Goal: Task Accomplishment & Management: Use online tool/utility

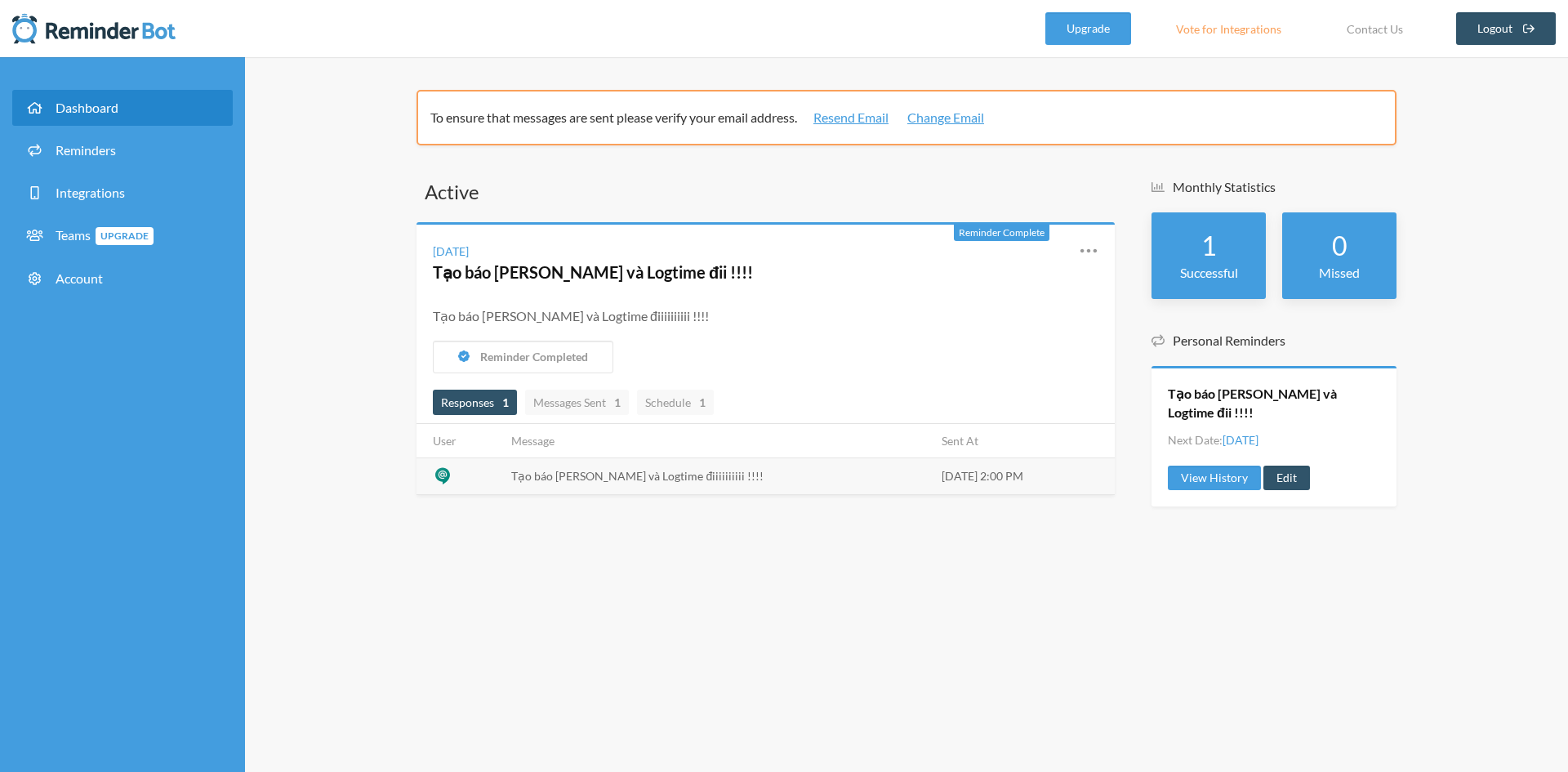
click at [113, 109] on span "Dashboard" at bounding box center [87, 108] width 63 height 16
click at [122, 148] on link "Reminders" at bounding box center [122, 150] width 220 height 36
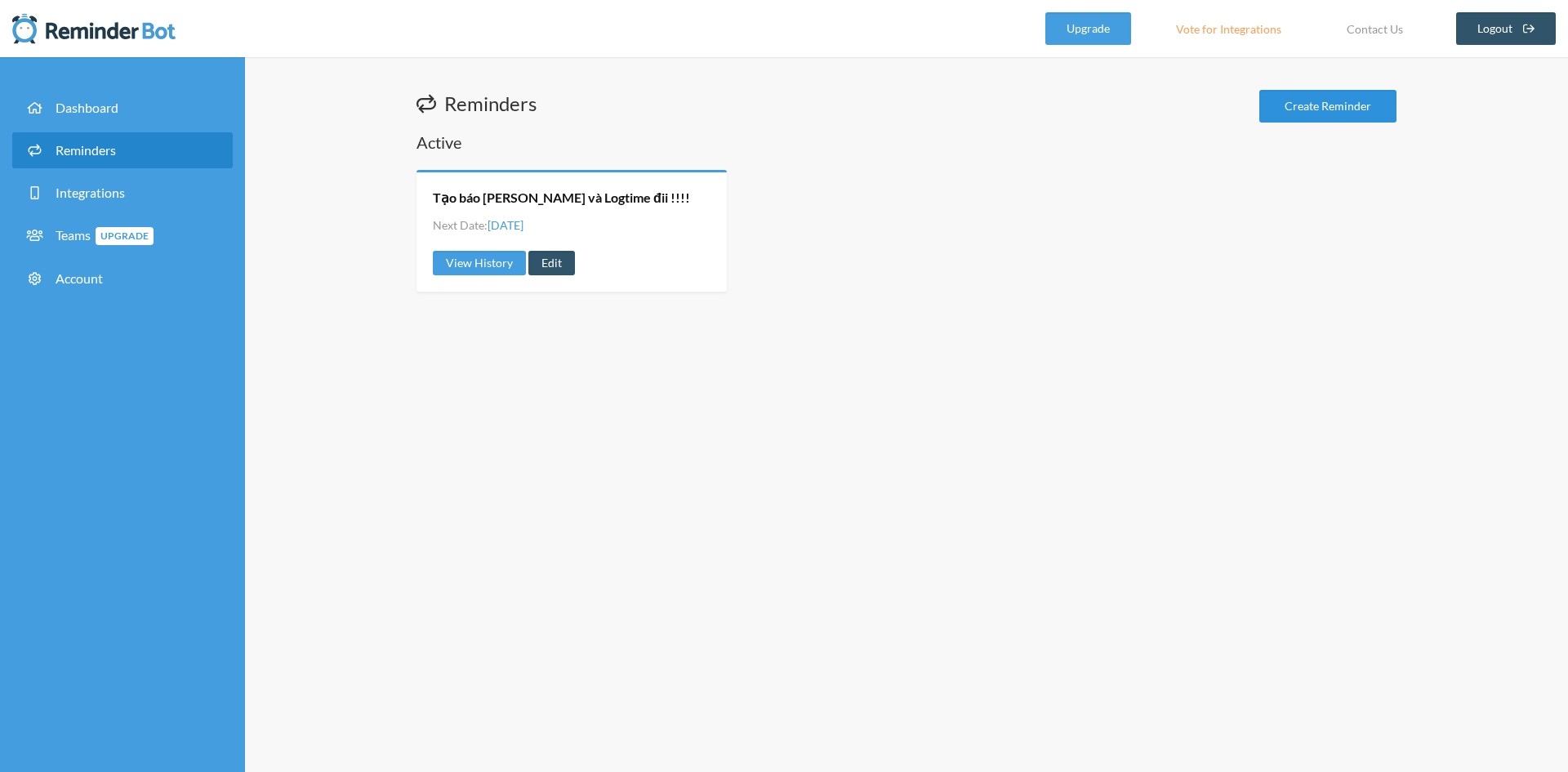
click at [1279, 117] on link "Create Reminder" at bounding box center [1328, 107] width 137 height 33
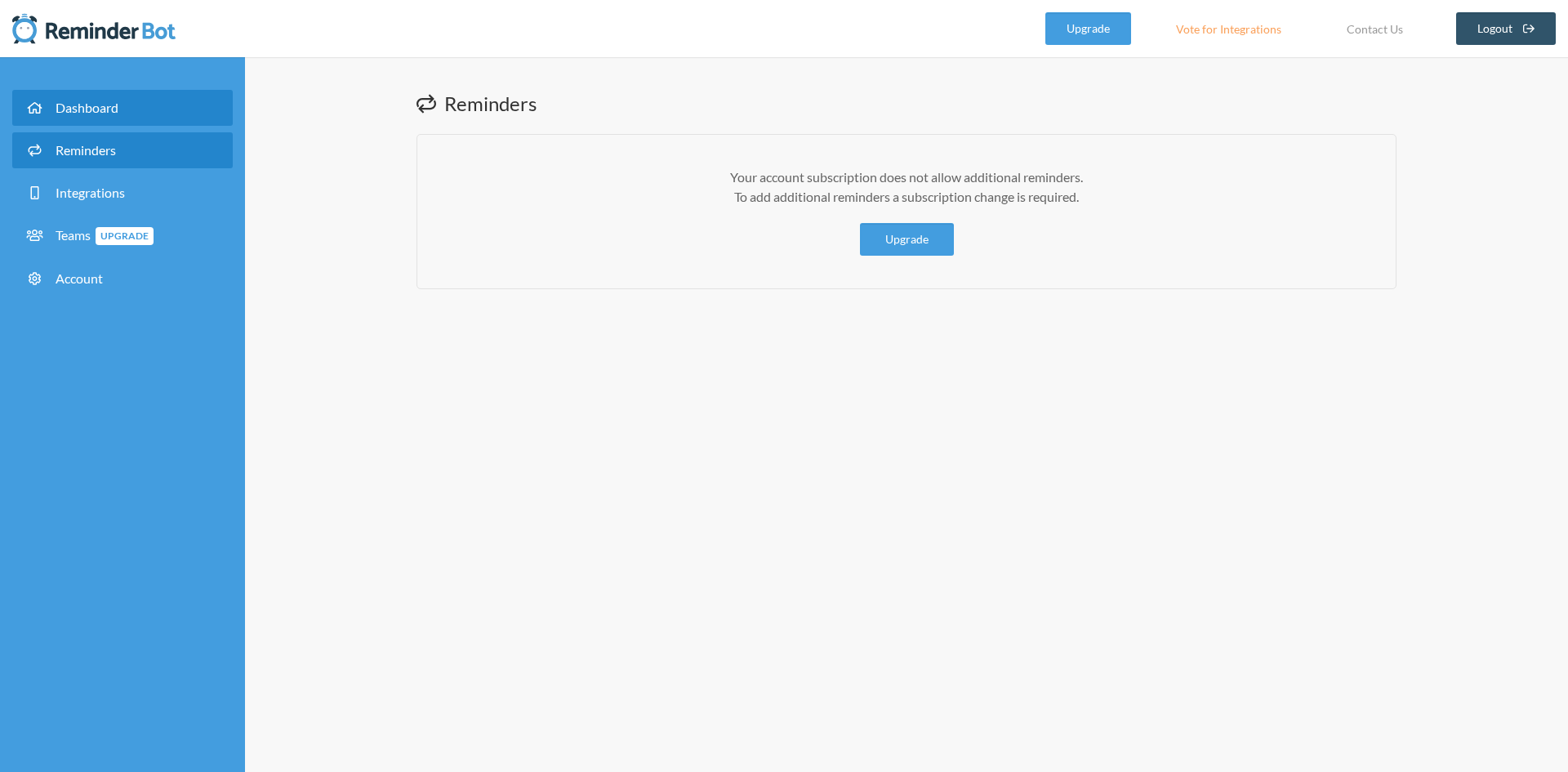
click at [147, 101] on link "Dashboard" at bounding box center [122, 108] width 220 height 36
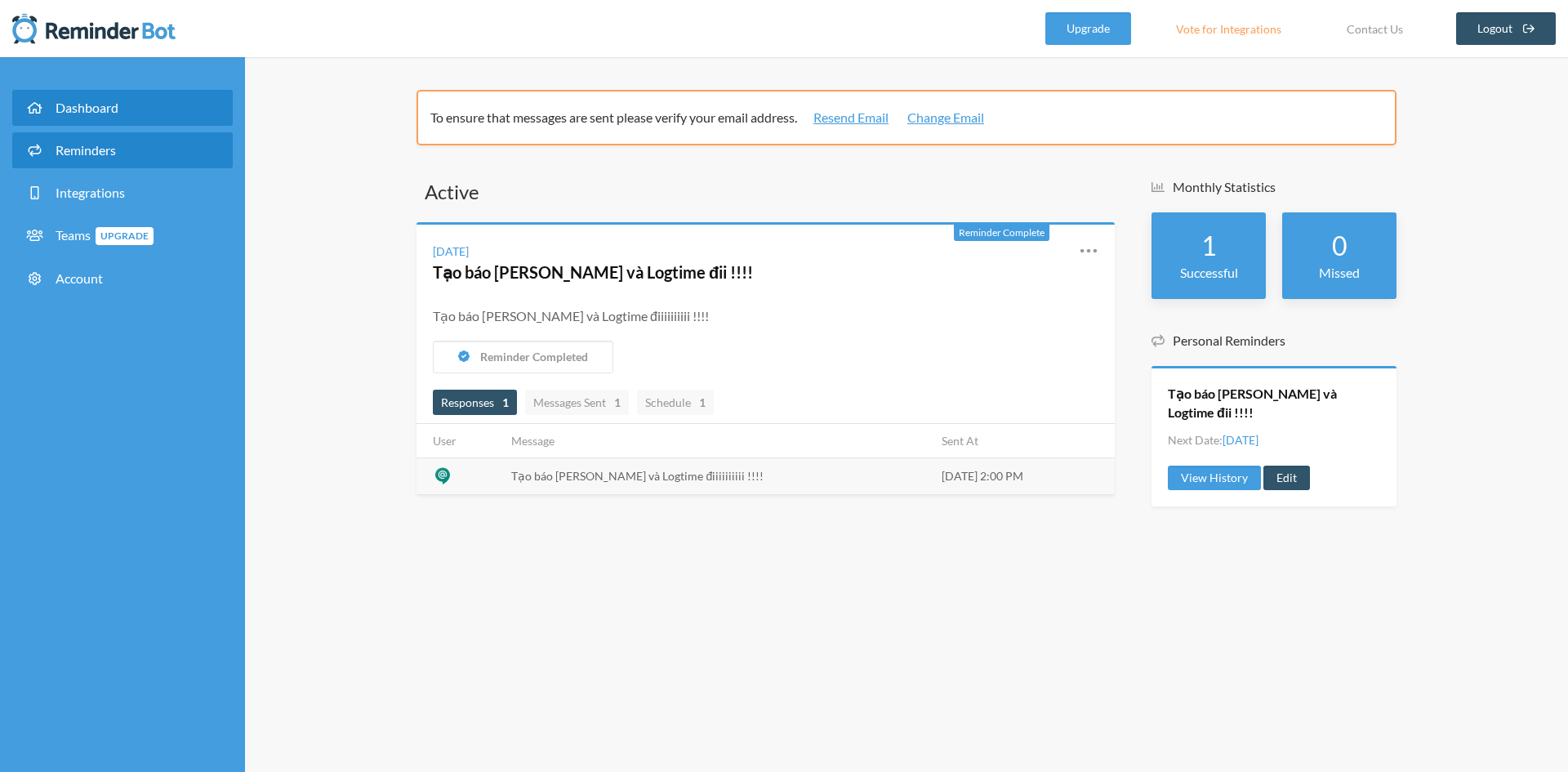
click at [91, 153] on span "Reminders" at bounding box center [86, 150] width 61 height 16
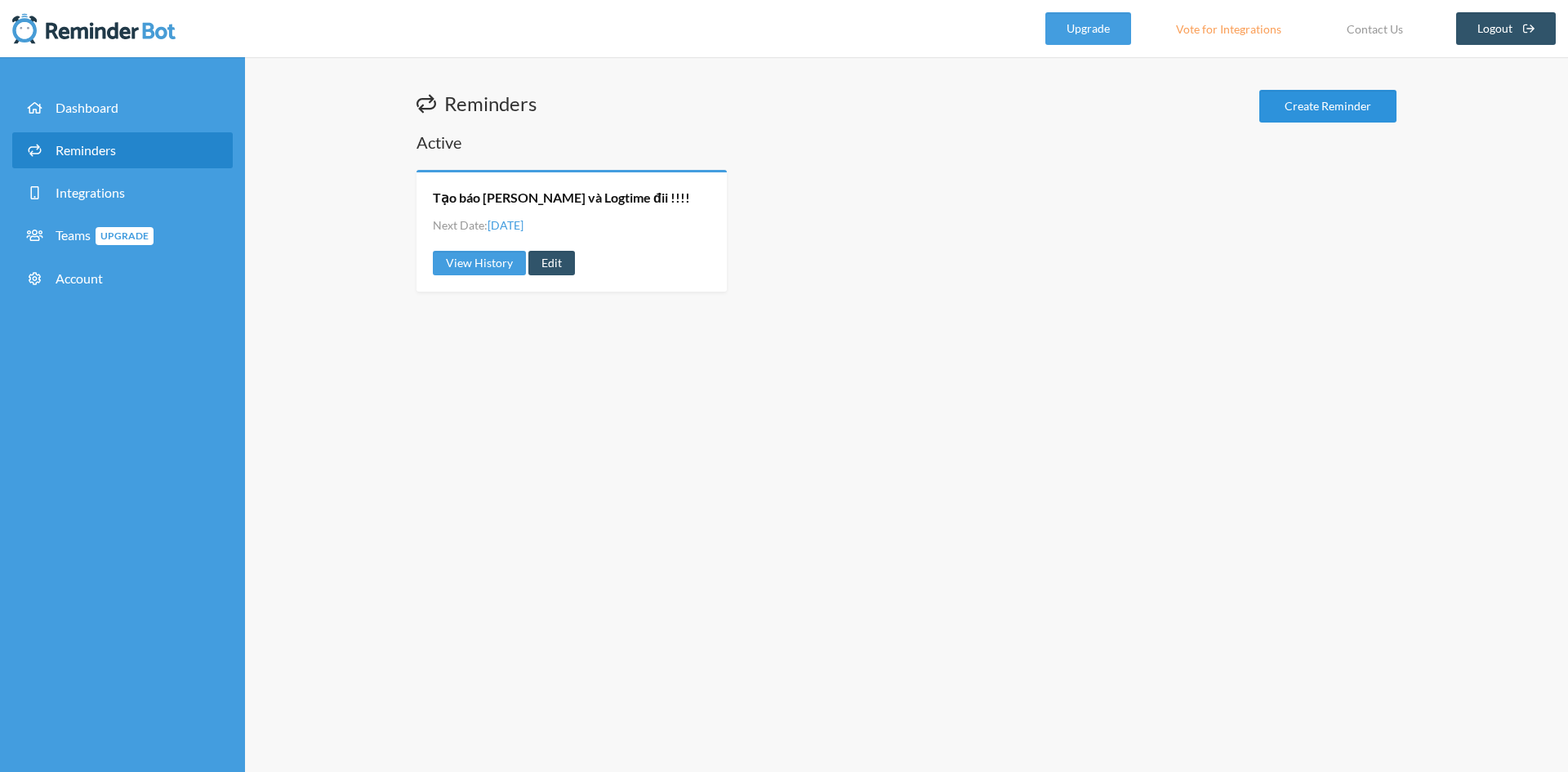
click at [1303, 105] on link "Create Reminder" at bounding box center [1328, 107] width 137 height 33
click at [454, 266] on link "View History" at bounding box center [479, 263] width 93 height 24
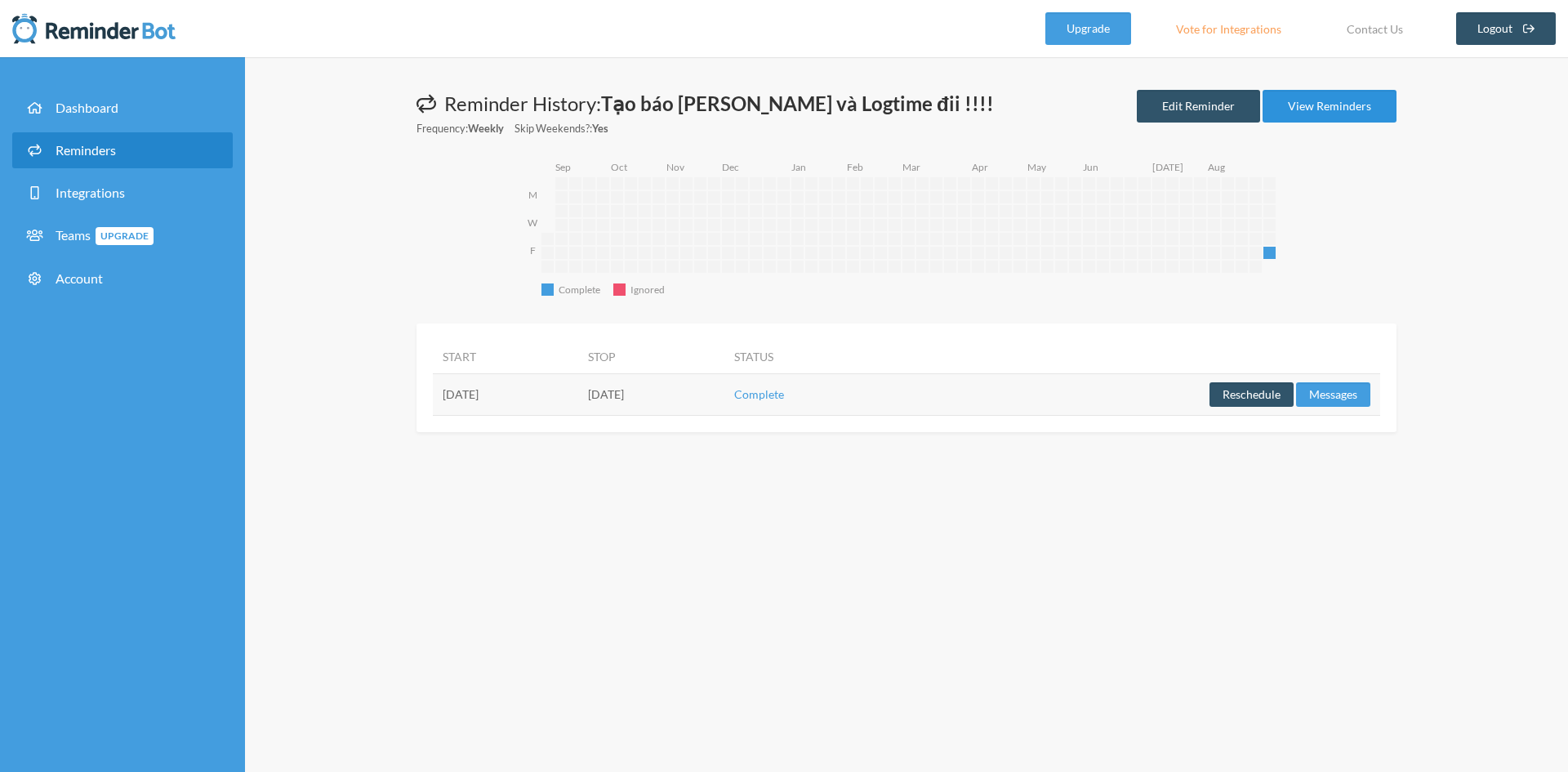
click at [1319, 108] on link "View Reminders" at bounding box center [1330, 107] width 134 height 33
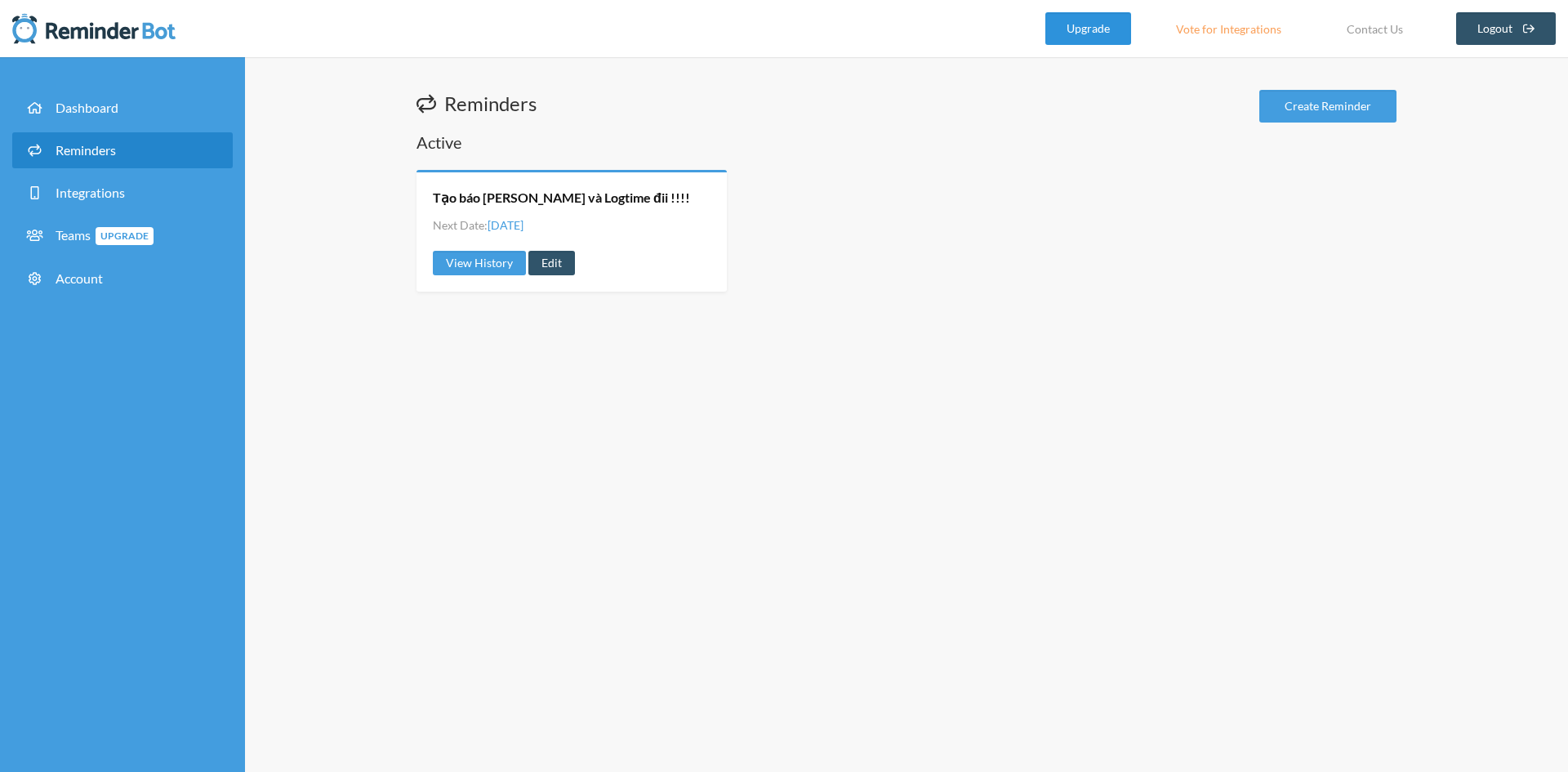
click at [1090, 31] on link "Upgrade" at bounding box center [1088, 29] width 86 height 33
